Goal: Task Accomplishment & Management: Complete application form

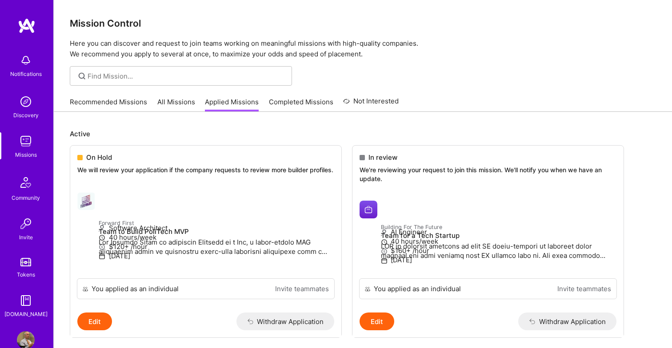
click at [25, 336] on img at bounding box center [26, 341] width 18 height 18
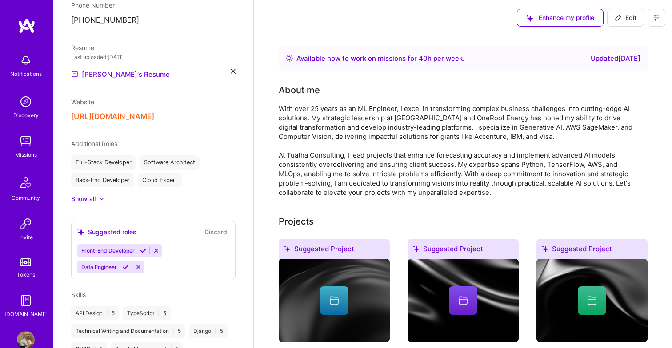
scroll to position [308, 0]
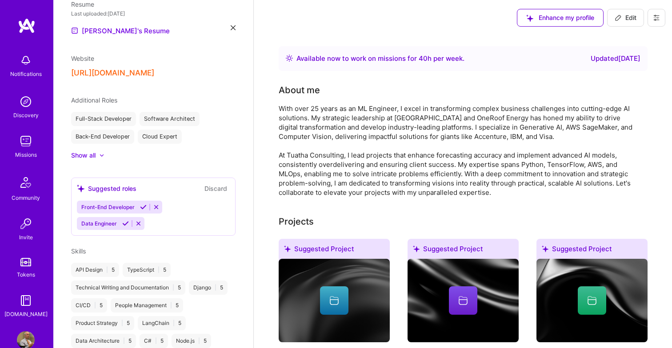
click at [627, 16] on span "Edit" at bounding box center [626, 17] width 22 height 9
select select "US"
select select "Right Now"
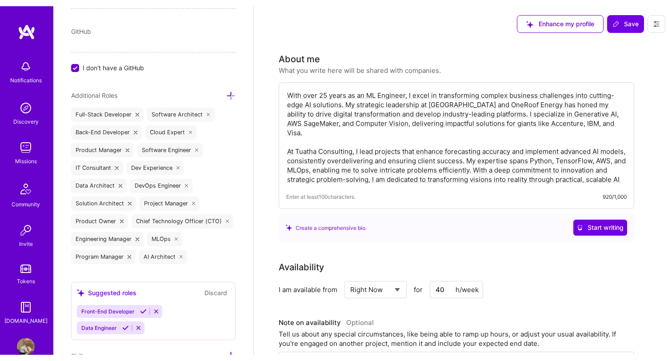
scroll to position [552, 0]
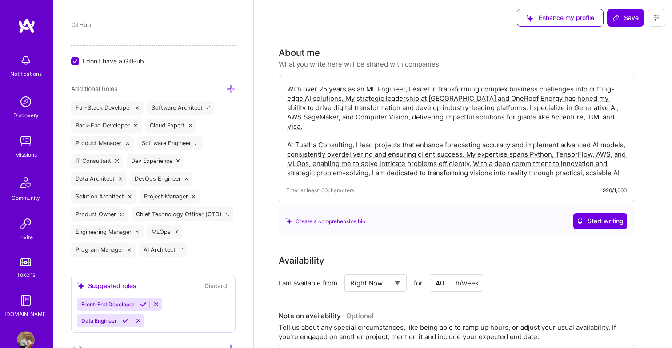
click at [232, 90] on icon at bounding box center [230, 88] width 9 height 9
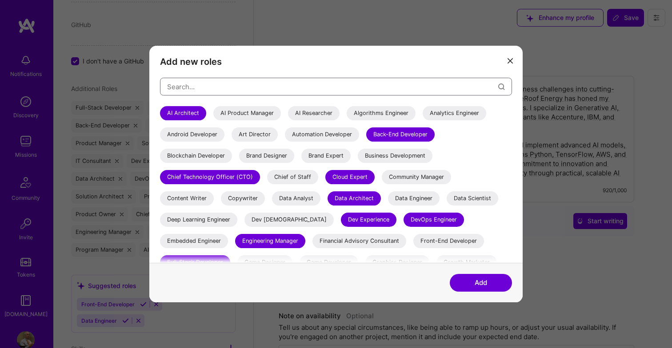
click at [214, 94] on input "modal" at bounding box center [332, 87] width 331 height 23
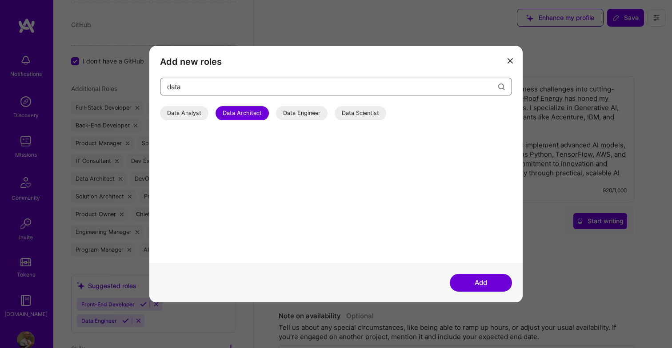
type input "data"
click at [310, 111] on div "Data Engineer" at bounding box center [302, 113] width 52 height 14
click at [480, 280] on button "Add" at bounding box center [481, 283] width 62 height 18
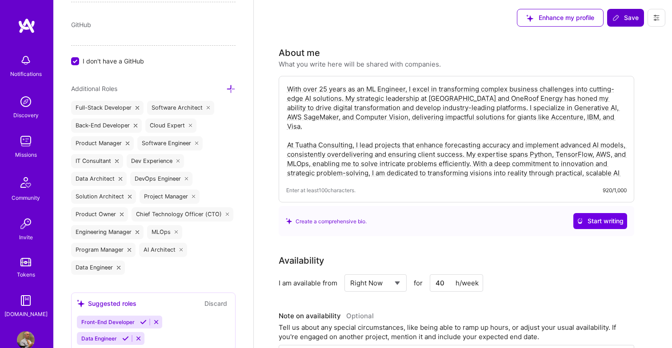
click at [626, 16] on span "Save" at bounding box center [625, 17] width 26 height 9
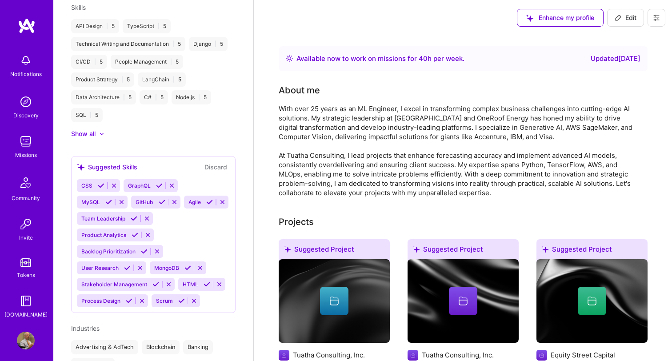
click at [24, 144] on img at bounding box center [26, 141] width 18 height 18
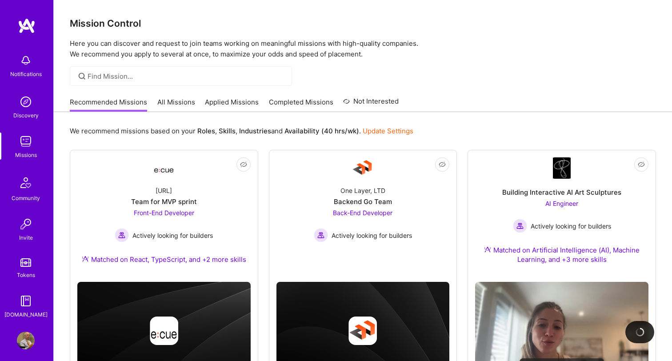
click at [226, 101] on link "Applied Missions" at bounding box center [232, 104] width 54 height 15
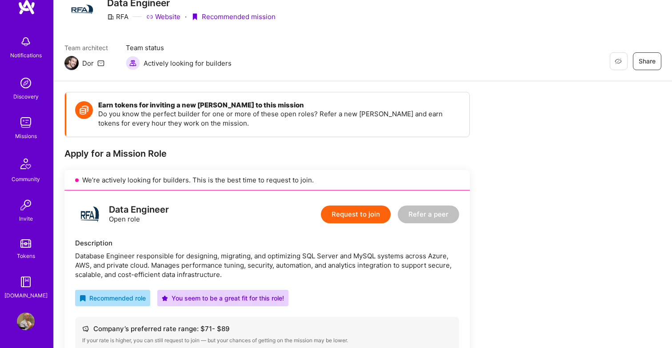
scroll to position [54, 0]
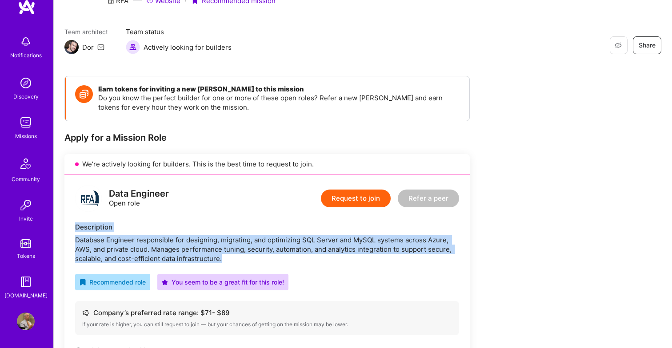
drag, startPoint x: 77, startPoint y: 228, endPoint x: 249, endPoint y: 261, distance: 175.3
click at [249, 261] on div "Description Database Engineer responsible for designing, migrating, and optimiz…" at bounding box center [267, 243] width 384 height 41
copy div "Description Database Engineer responsible for designing, migrating, and optimiz…"
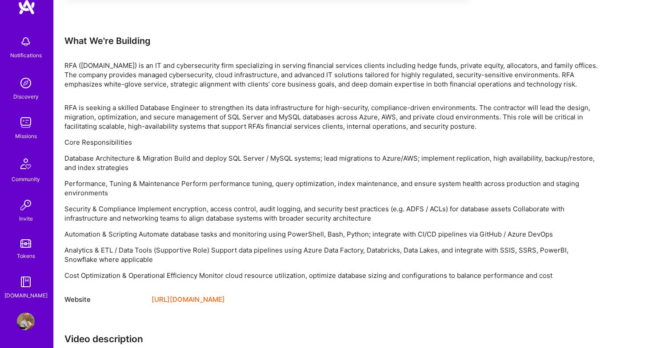
scroll to position [507, 0]
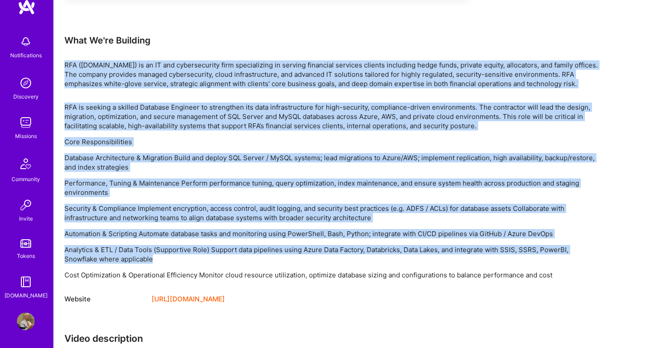
drag, startPoint x: 66, startPoint y: 66, endPoint x: 316, endPoint y: 259, distance: 316.3
click at [316, 259] on div "Earn tokens for inviting a new A.Teamer to this mission Do you know the perfect…" at bounding box center [330, 71] width 533 height 897
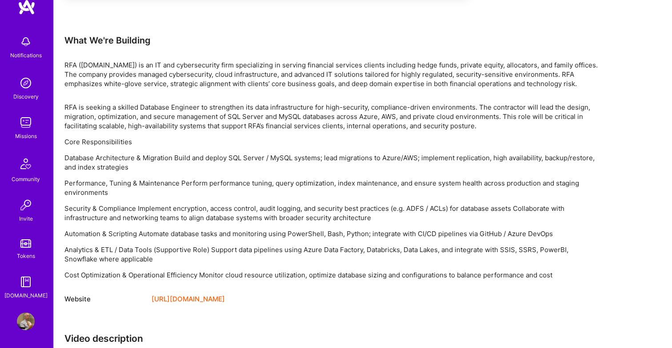
click at [527, 275] on p "Cost Optimization & Operational Efficiency Monitor cloud resource utilization, …" at bounding box center [330, 275] width 533 height 9
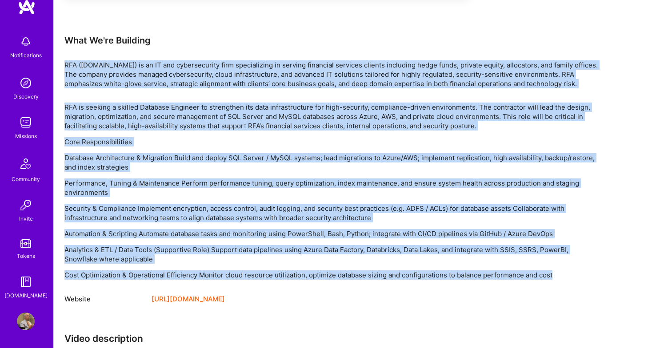
drag, startPoint x: 64, startPoint y: 65, endPoint x: 564, endPoint y: 278, distance: 543.2
click at [564, 278] on div "Earn tokens for inviting a new A.Teamer to this mission Do you know the perfect…" at bounding box center [330, 71] width 533 height 897
copy div "RFA (rfa.com) is an IT and cybersecurity firm specializing in serving financial…"
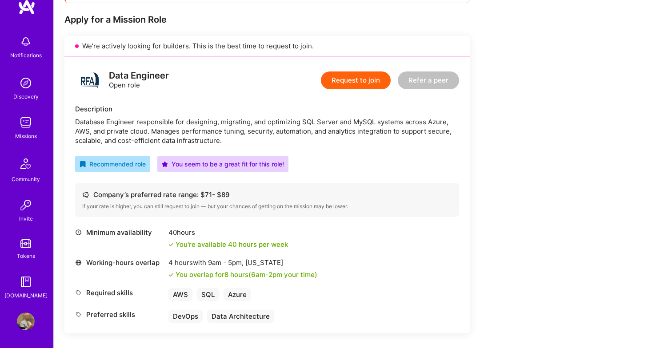
scroll to position [89, 0]
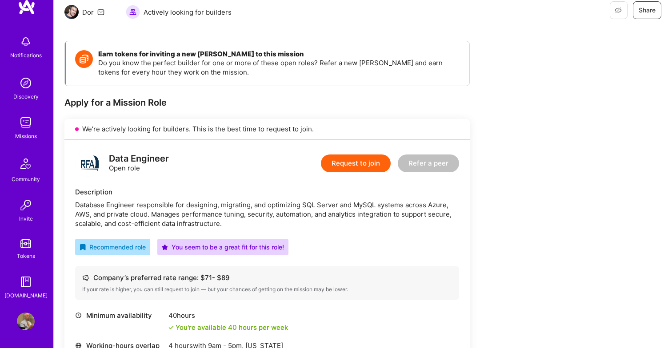
click at [357, 159] on button "Request to join" at bounding box center [356, 164] width 70 height 18
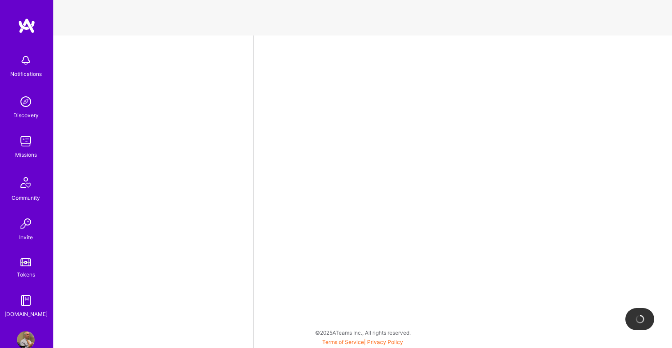
scroll to position [211, 0]
select select "US"
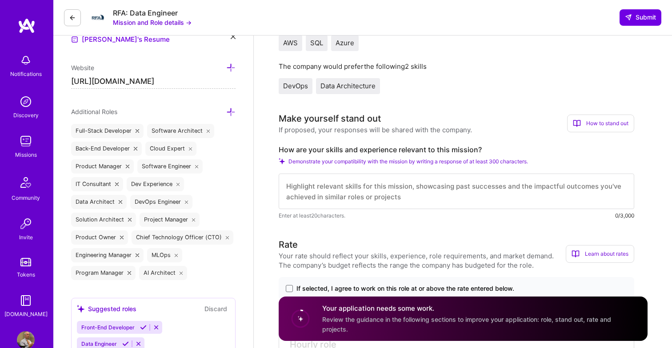
scroll to position [281, 0]
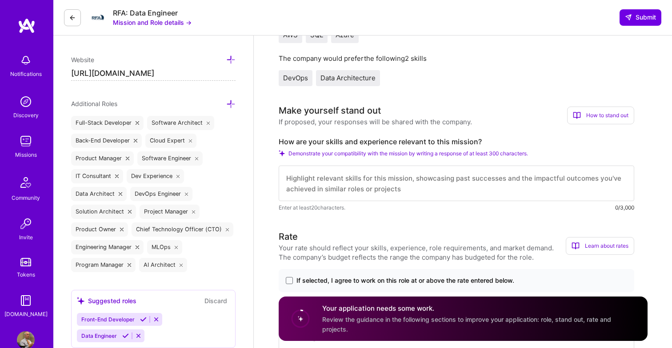
click at [330, 187] on textarea at bounding box center [457, 184] width 356 height 36
paste textarea "This role aligns perfectly with my 25+ years of experience designing, securing,…"
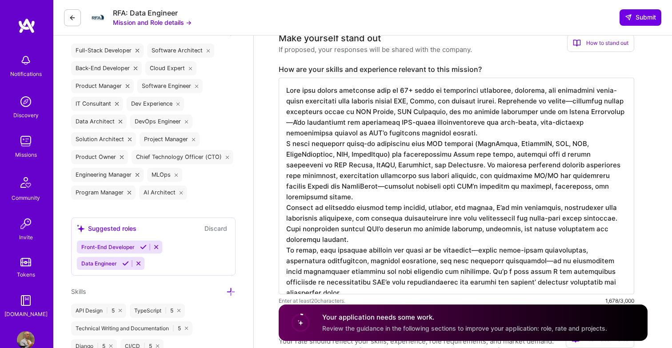
scroll to position [341, 0]
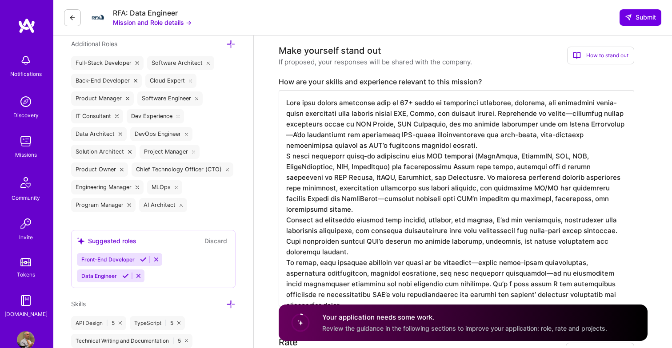
drag, startPoint x: 298, startPoint y: 109, endPoint x: 342, endPoint y: 139, distance: 53.7
click at [342, 139] on textarea at bounding box center [457, 198] width 356 height 217
click at [372, 186] on textarea at bounding box center [457, 198] width 356 height 217
click at [396, 144] on textarea at bounding box center [457, 198] width 356 height 217
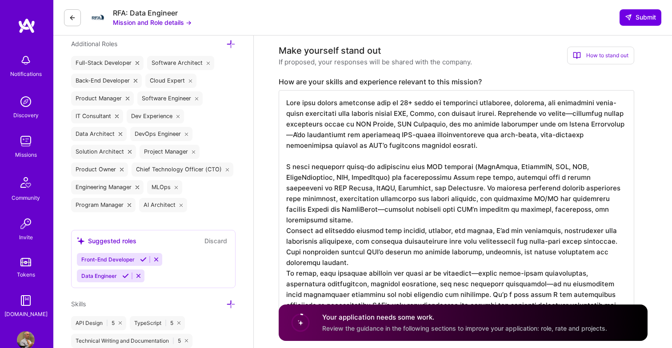
click at [327, 224] on textarea at bounding box center [457, 204] width 356 height 228
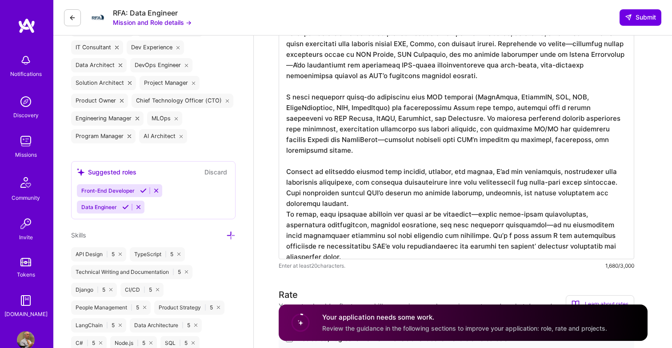
scroll to position [419, 0]
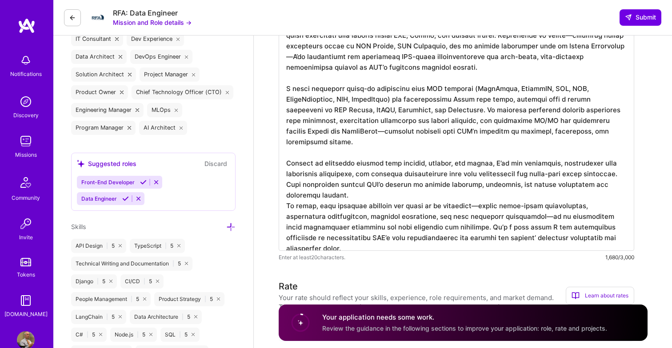
click at [331, 196] on textarea at bounding box center [457, 132] width 356 height 238
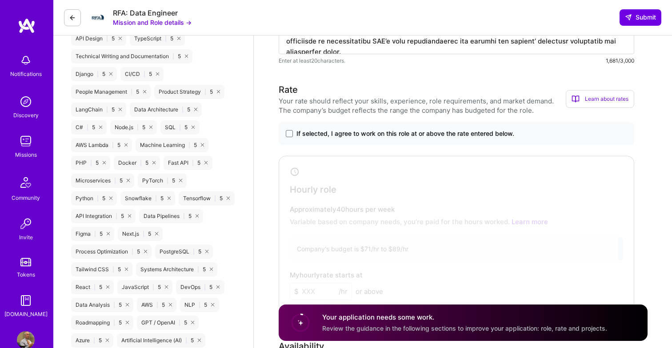
scroll to position [627, 0]
type textarea "This role aligns perfectly with my 25+ years of experience designing, securing,…"
click at [289, 133] on span at bounding box center [289, 133] width 7 height 7
click at [0, 0] on input "If selected, I agree to work on this role at or above the rate entered below." at bounding box center [0, 0] width 0 height 0
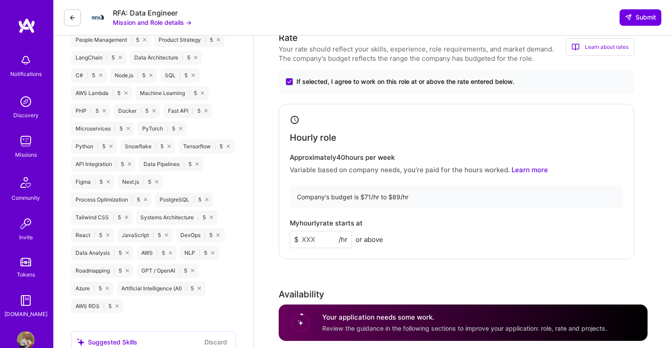
scroll to position [700, 0]
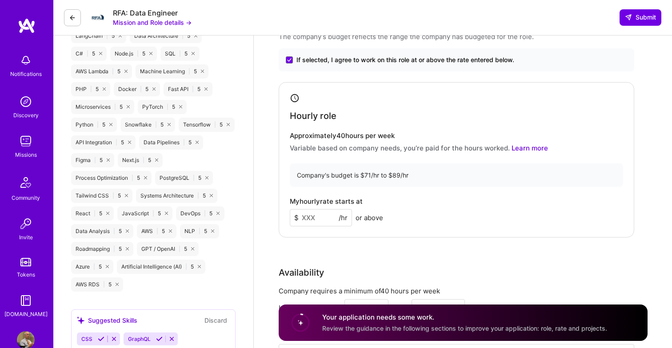
click at [317, 216] on input at bounding box center [321, 217] width 62 height 17
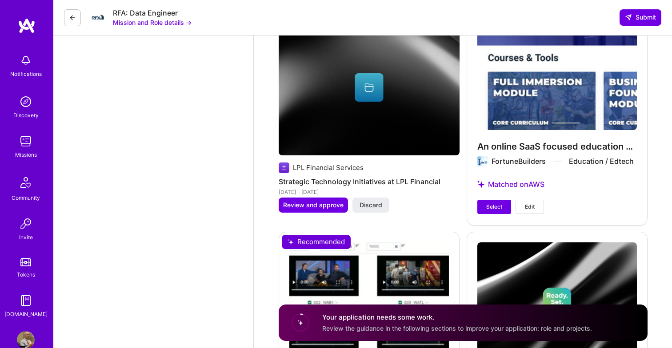
scroll to position [1970, 0]
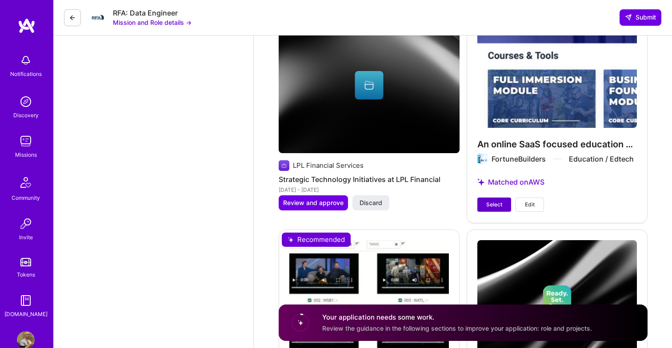
type input "85"
click at [494, 203] on span "Select" at bounding box center [494, 205] width 16 height 8
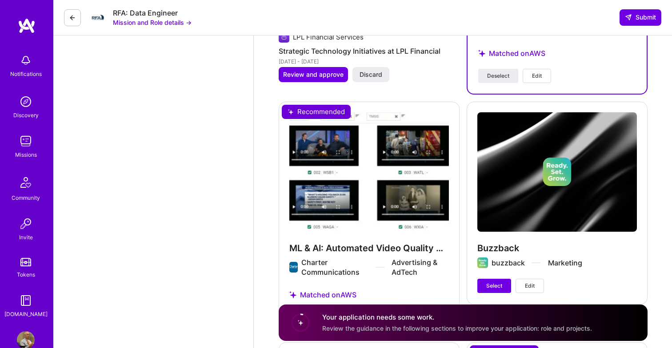
scroll to position [2145, 0]
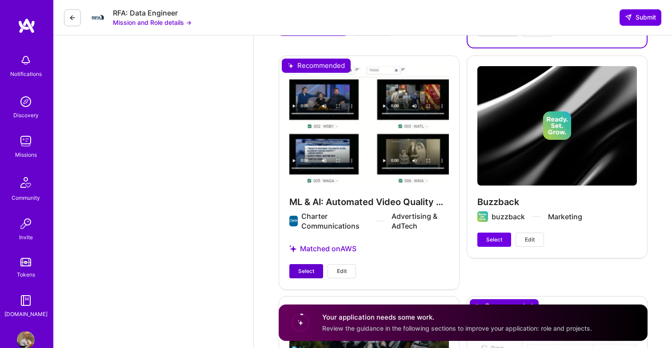
click at [306, 273] on span "Select" at bounding box center [306, 272] width 16 height 8
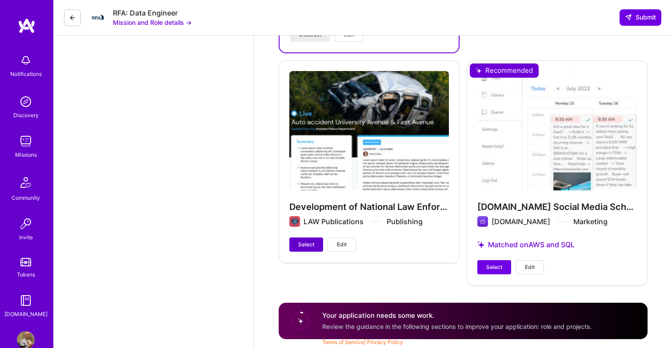
scroll to position [2382, 0]
click at [308, 247] on span "Select" at bounding box center [306, 245] width 16 height 8
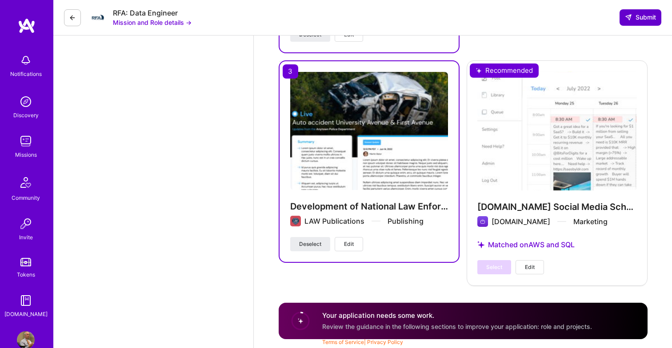
click at [639, 23] on button "Submit" at bounding box center [640, 17] width 42 height 16
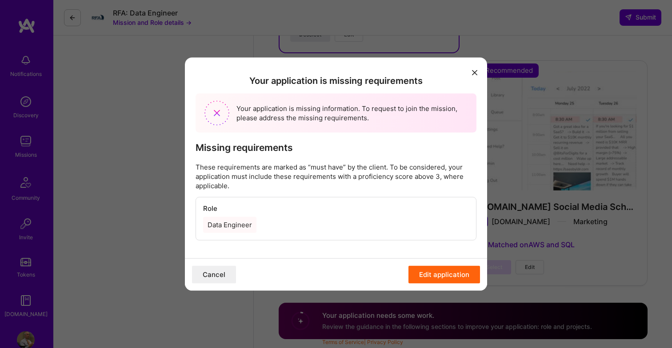
click at [443, 274] on button "Edit application" at bounding box center [444, 275] width 72 height 18
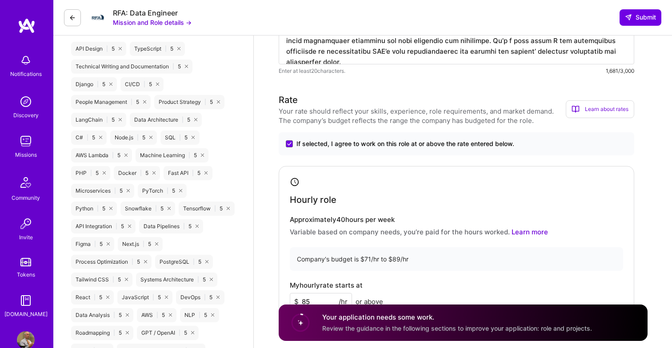
scroll to position [603, 0]
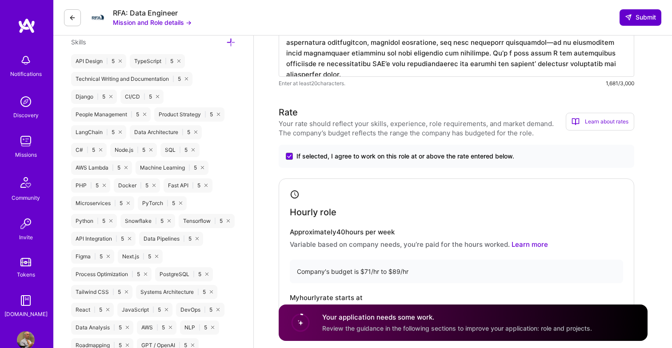
click at [639, 20] on span "Submit" at bounding box center [640, 17] width 31 height 9
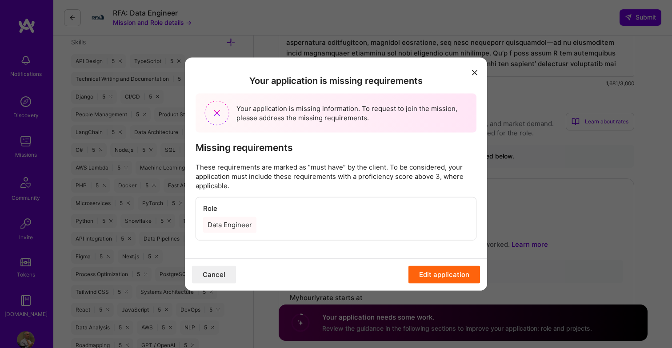
click at [449, 274] on button "Edit application" at bounding box center [444, 275] width 72 height 18
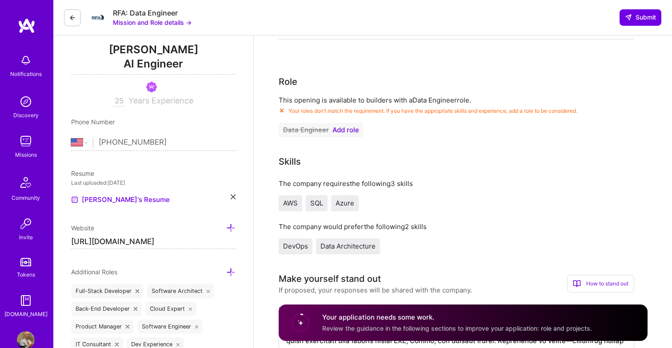
scroll to position [129, 0]
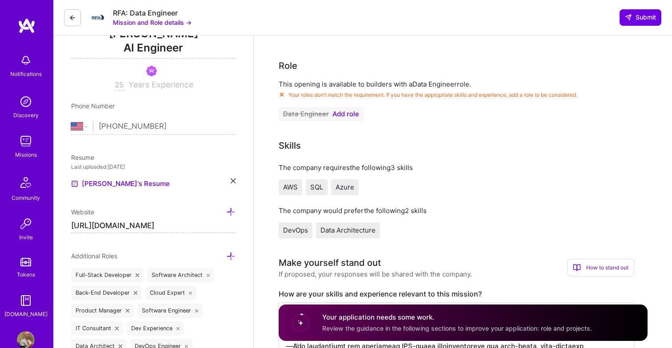
click at [348, 115] on span "Add role" at bounding box center [345, 114] width 27 height 7
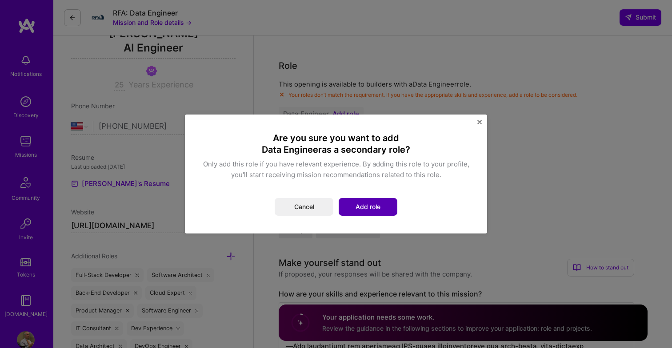
click at [378, 208] on button "Add role" at bounding box center [368, 207] width 59 height 18
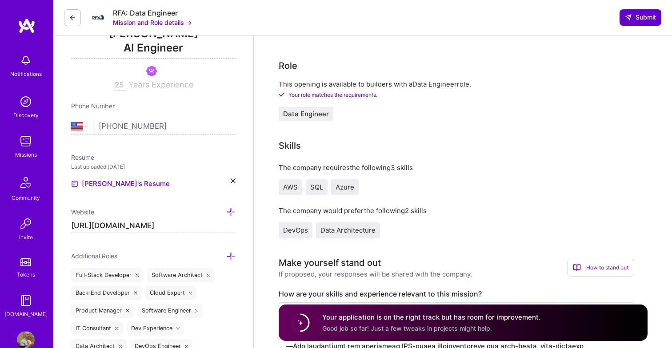
click at [638, 10] on button "Submit" at bounding box center [640, 17] width 42 height 16
click at [639, 16] on span "Submit" at bounding box center [640, 17] width 31 height 9
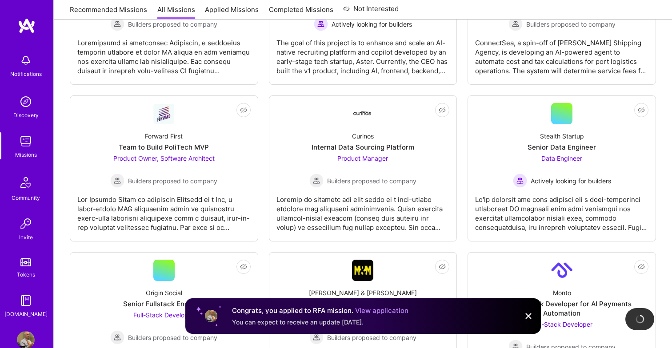
scroll to position [566, 0]
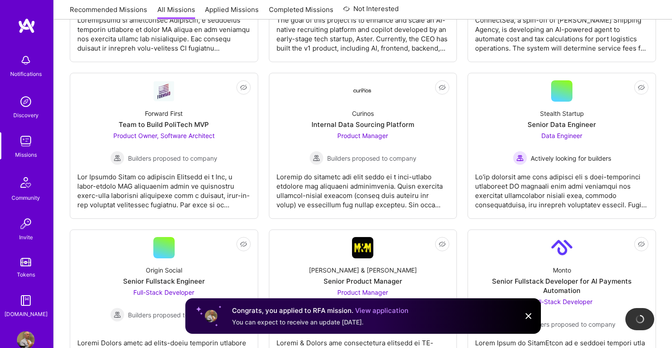
click at [529, 317] on img at bounding box center [528, 316] width 11 height 11
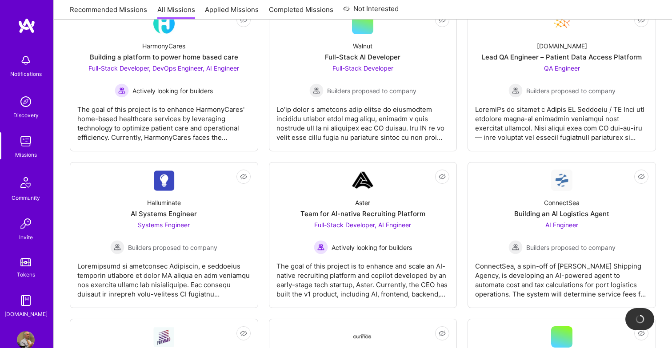
scroll to position [320, 0]
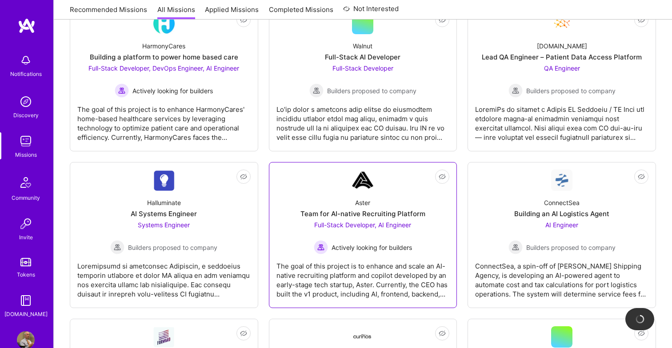
click at [357, 267] on div "The goal of this project is to enhance and scale an AI-native recruiting platfo…" at bounding box center [362, 277] width 173 height 44
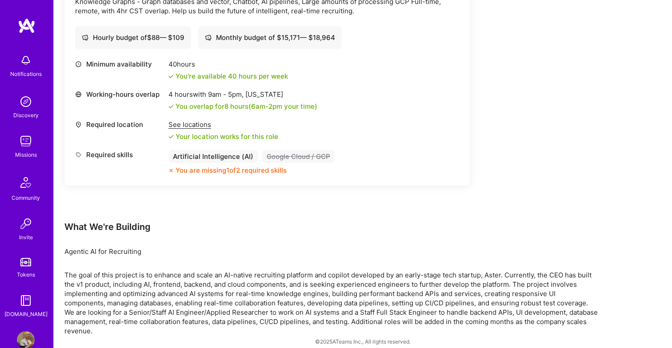
scroll to position [616, 0]
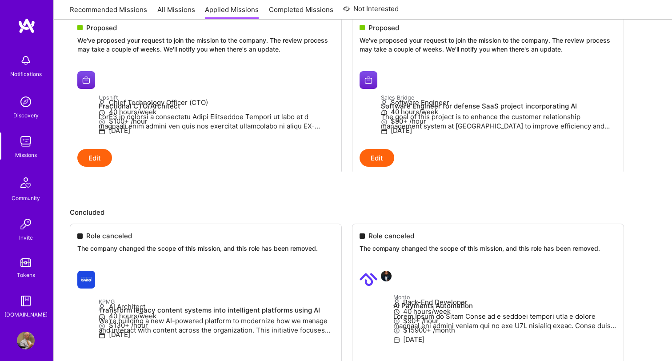
scroll to position [533, 0]
